Goal: Task Accomplishment & Management: Use online tool/utility

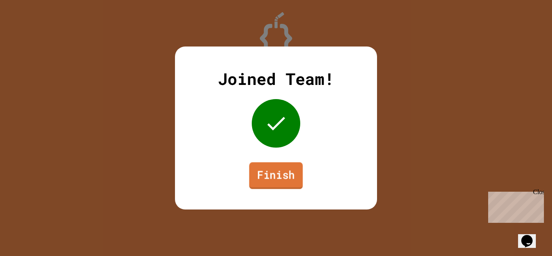
click at [258, 179] on link "Finish" at bounding box center [276, 175] width 54 height 27
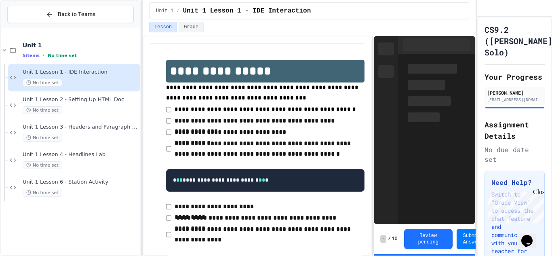
click at [105, 181] on span "Unit 1 Lesson 6 - Station Activity" at bounding box center [81, 182] width 116 height 7
